Goal: Task Accomplishment & Management: Complete application form

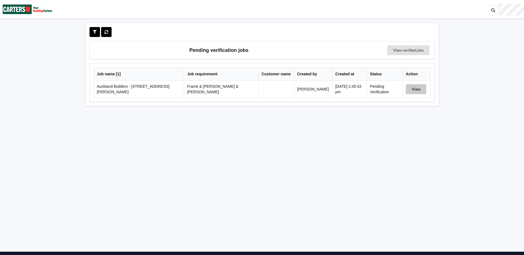
click at [415, 92] on button "View" at bounding box center [416, 89] width 20 height 10
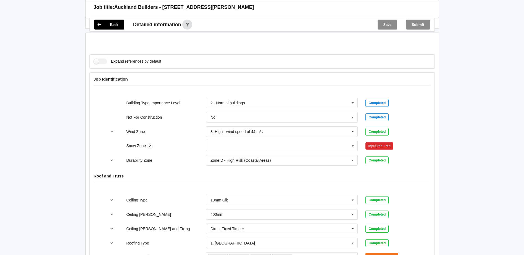
scroll to position [249, 0]
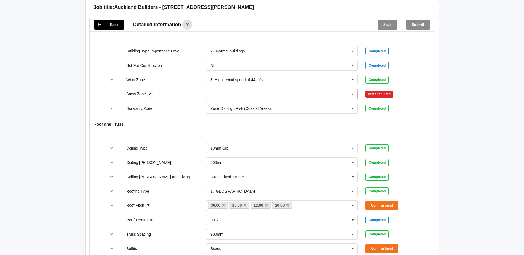
click at [352, 90] on icon at bounding box center [353, 94] width 8 height 10
click at [236, 99] on div "N0" at bounding box center [281, 104] width 151 height 10
click at [380, 90] on button "Confirm input" at bounding box center [381, 94] width 33 height 9
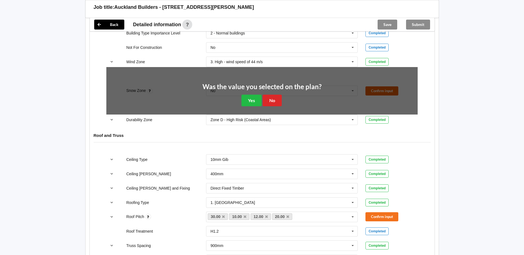
scroll to position [276, 0]
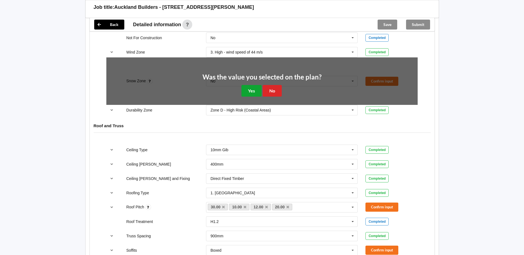
click at [252, 85] on button "Yes" at bounding box center [251, 90] width 20 height 11
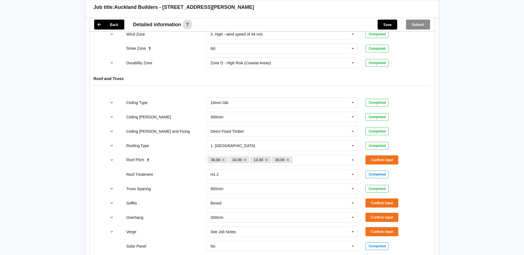
scroll to position [304, 0]
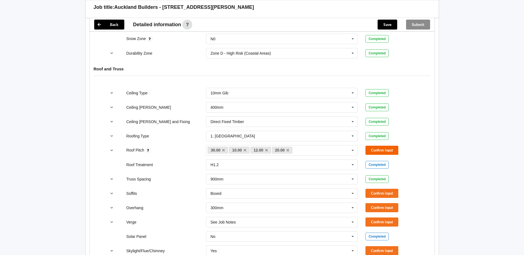
click at [380, 146] on button "Confirm input" at bounding box center [381, 150] width 33 height 9
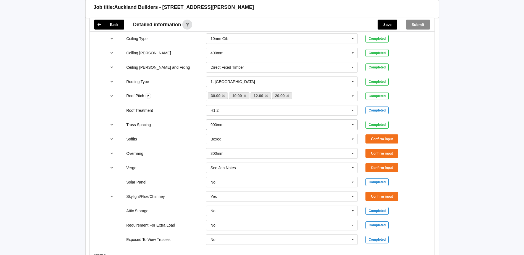
scroll to position [359, 0]
click at [393, 134] on button "Confirm input" at bounding box center [381, 138] width 33 height 9
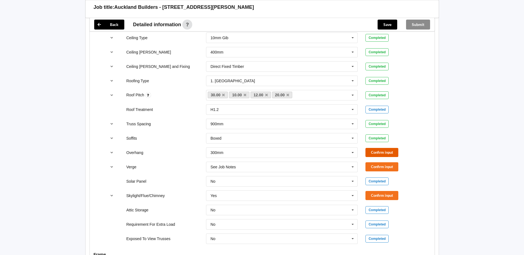
click at [387, 148] on button "Confirm input" at bounding box center [381, 152] width 33 height 9
click at [351, 164] on icon at bounding box center [353, 167] width 8 height 10
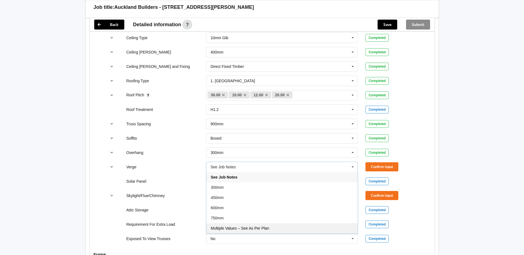
click at [260, 226] on span "Multiple Values – See As Per Plan" at bounding box center [240, 228] width 58 height 4
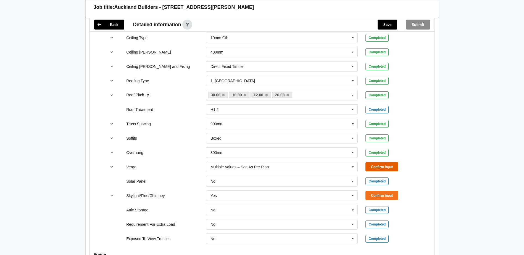
click at [395, 166] on button "Confirm input" at bounding box center [381, 166] width 33 height 9
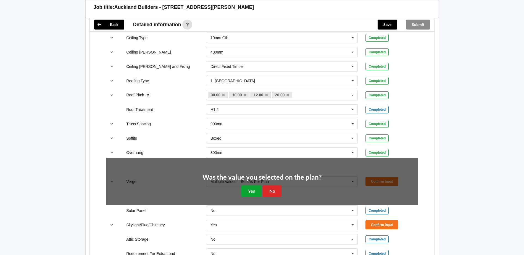
click at [258, 186] on button "Yes" at bounding box center [251, 191] width 20 height 11
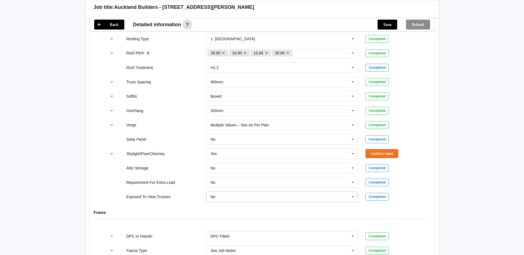
scroll to position [414, 0]
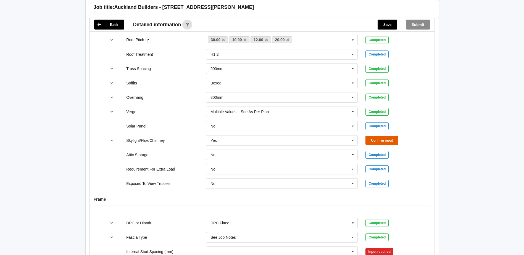
click at [380, 136] on button "Confirm input" at bounding box center [381, 140] width 33 height 9
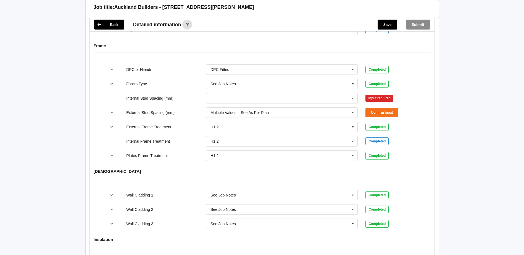
scroll to position [525, 0]
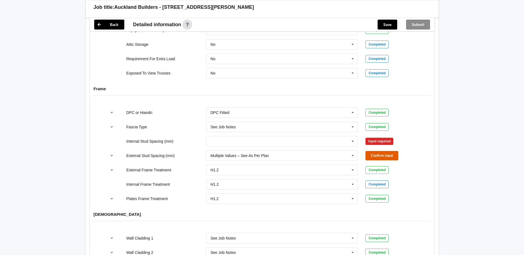
click at [378, 151] on button "Confirm input" at bounding box center [381, 155] width 33 height 9
click at [352, 138] on icon at bounding box center [353, 141] width 8 height 10
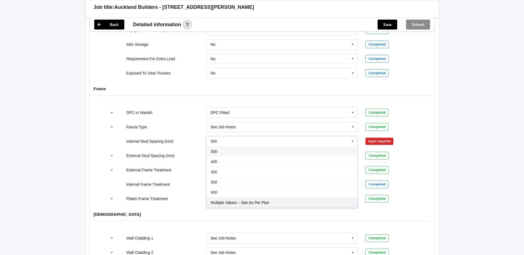
click at [266, 200] on div "Multiple Values – See As Per Plan" at bounding box center [281, 203] width 151 height 10
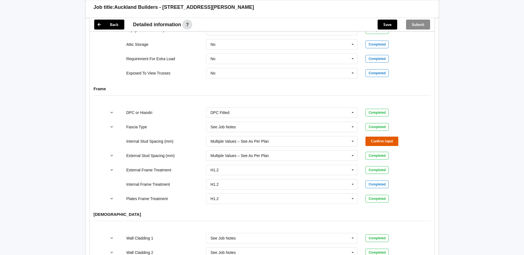
click at [390, 137] on button "Confirm input" at bounding box center [381, 141] width 33 height 9
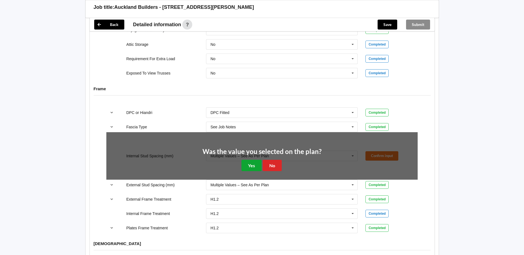
click at [256, 160] on button "Yes" at bounding box center [251, 165] width 20 height 11
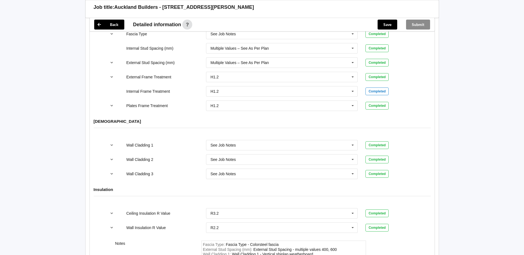
scroll to position [570, 0]
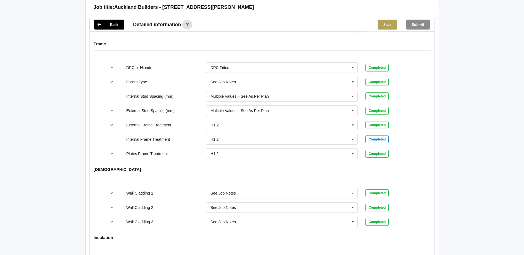
click at [384, 27] on button "Save" at bounding box center [388, 25] width 20 height 10
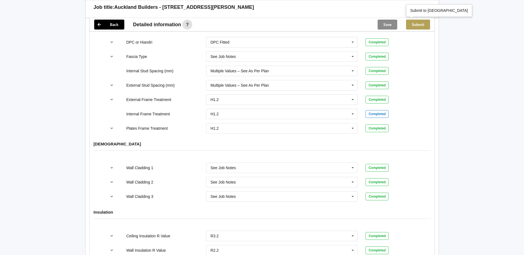
click at [419, 26] on button "Submit" at bounding box center [418, 25] width 24 height 10
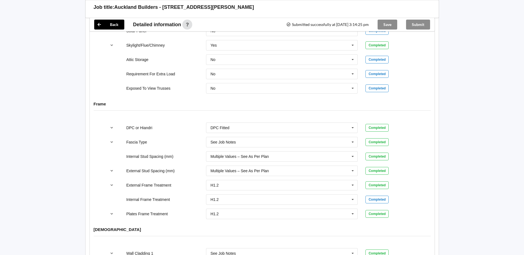
scroll to position [432, 0]
